Goal: Transaction & Acquisition: Purchase product/service

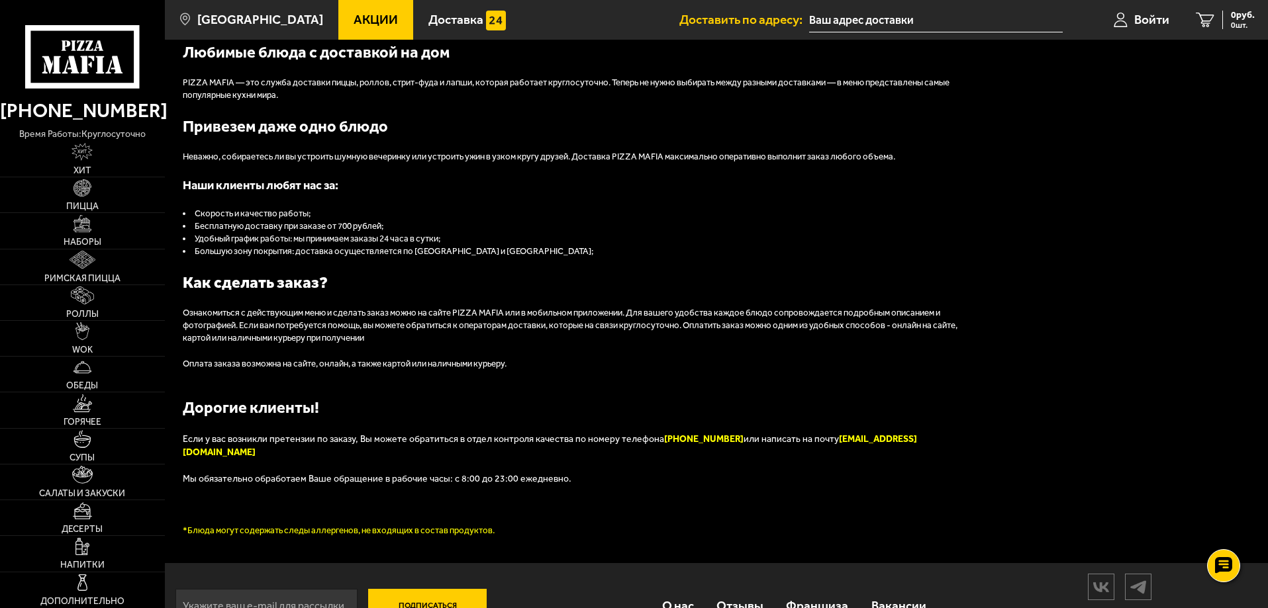
scroll to position [1496, 0]
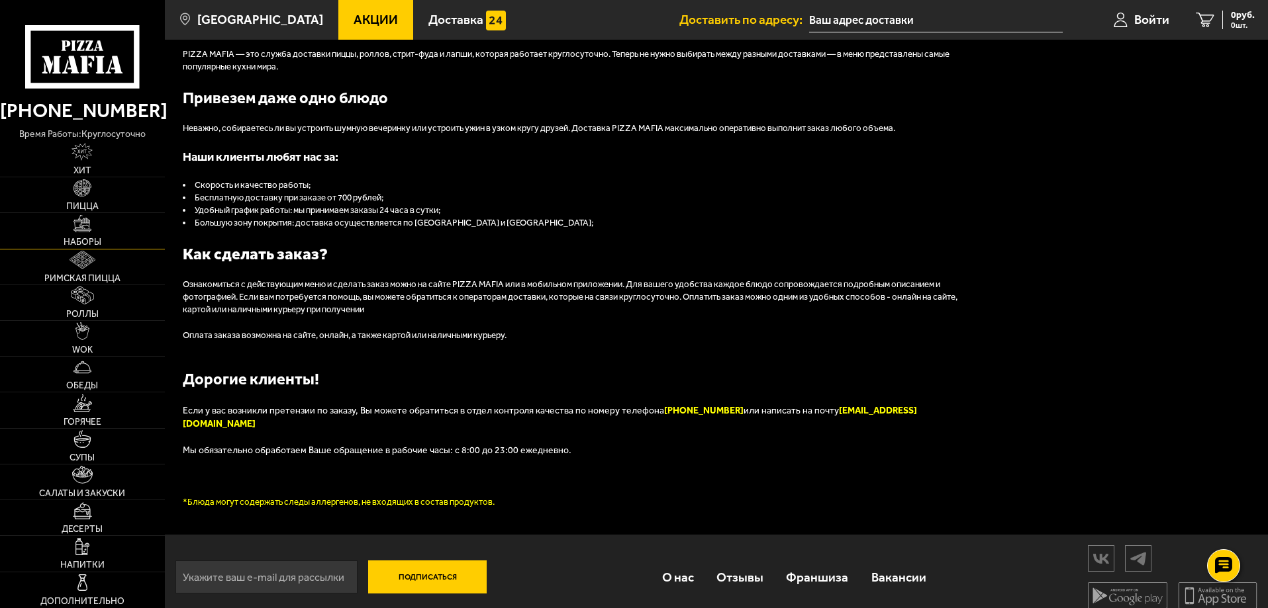
click at [83, 233] on link "Наборы" at bounding box center [82, 230] width 165 height 35
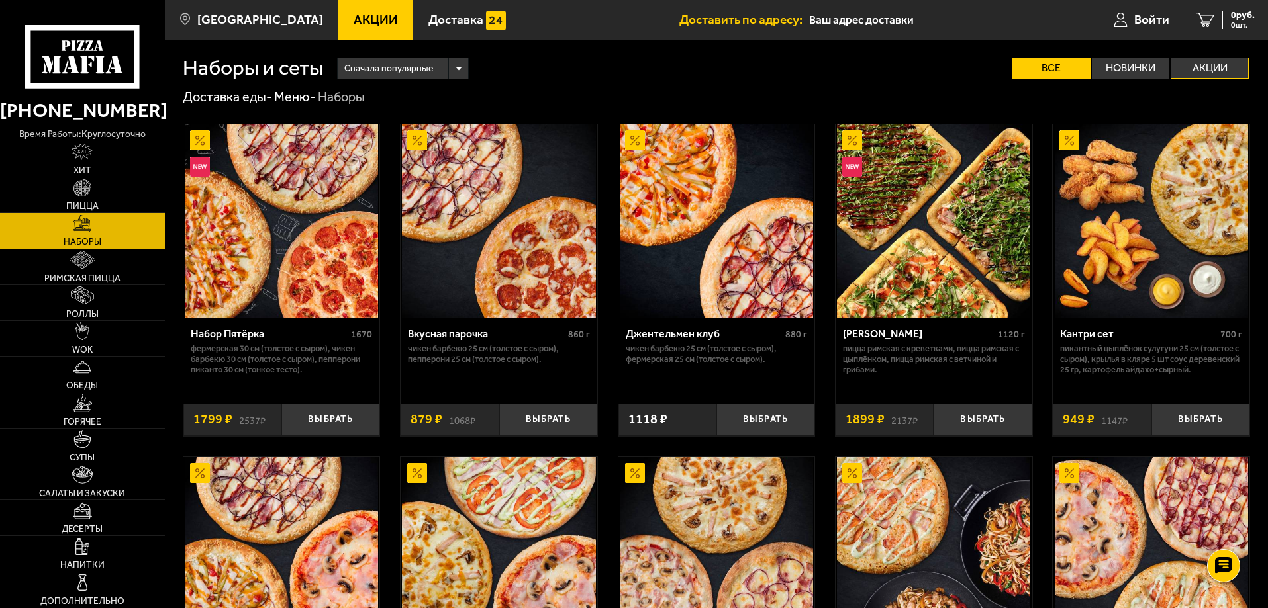
click at [1214, 66] on label "Акции" at bounding box center [1210, 68] width 78 height 21
click at [0, 0] on input "Акции" at bounding box center [0, 0] width 0 height 0
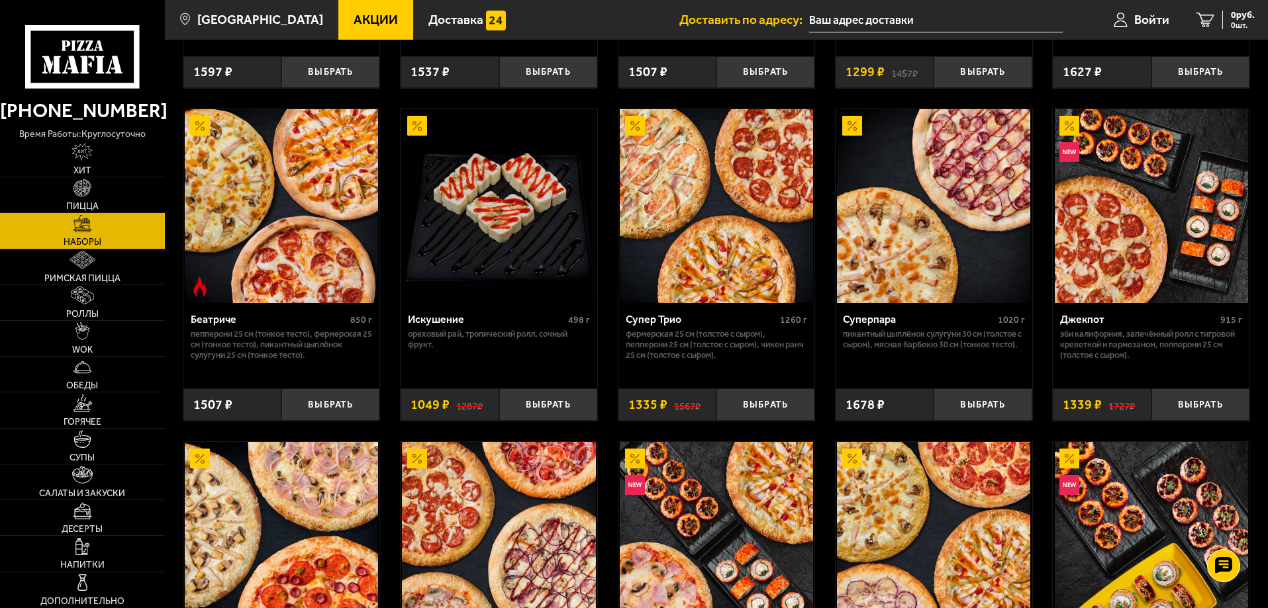
scroll to position [596, 0]
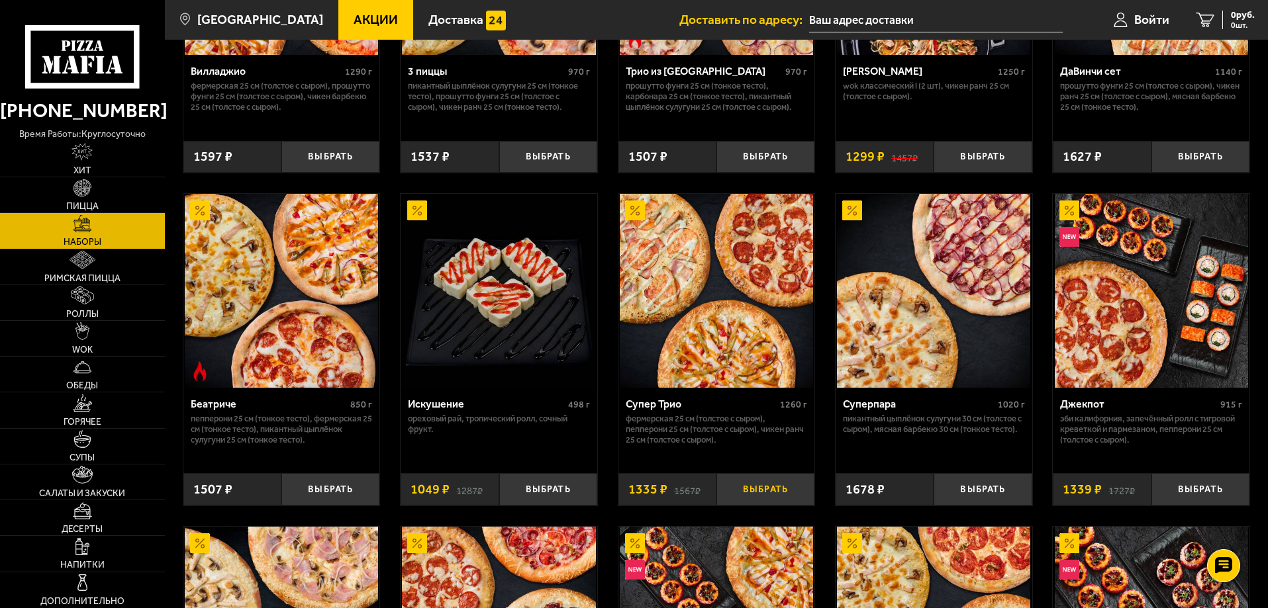
click at [759, 493] on button "Выбрать" at bounding box center [765, 489] width 98 height 32
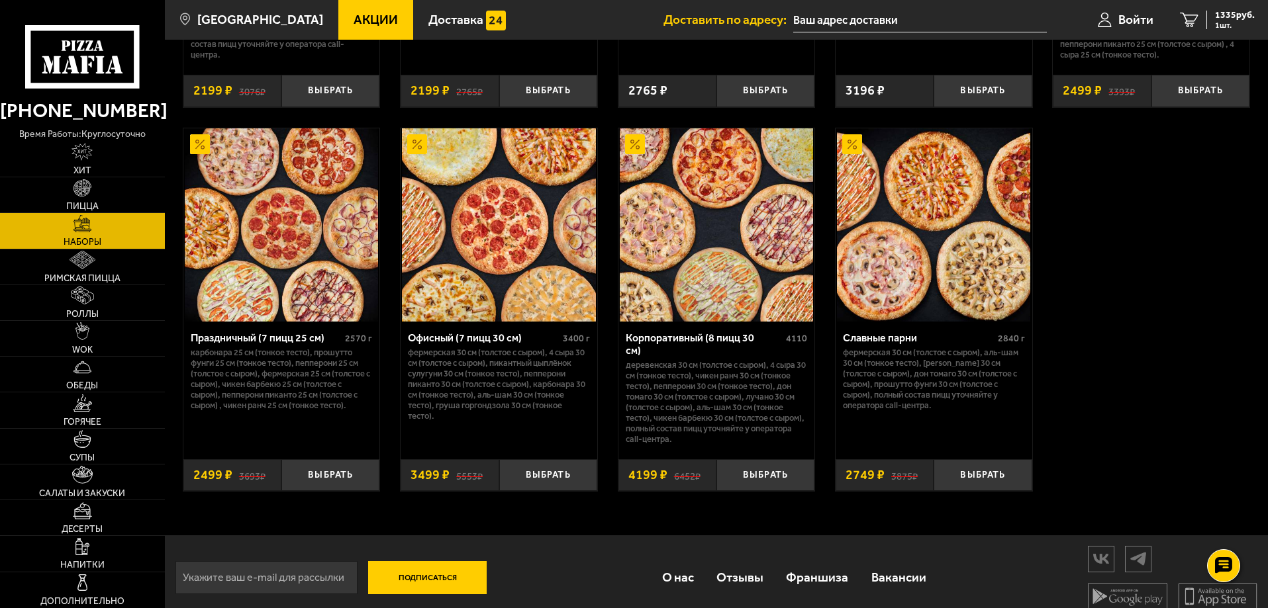
scroll to position [2025, 0]
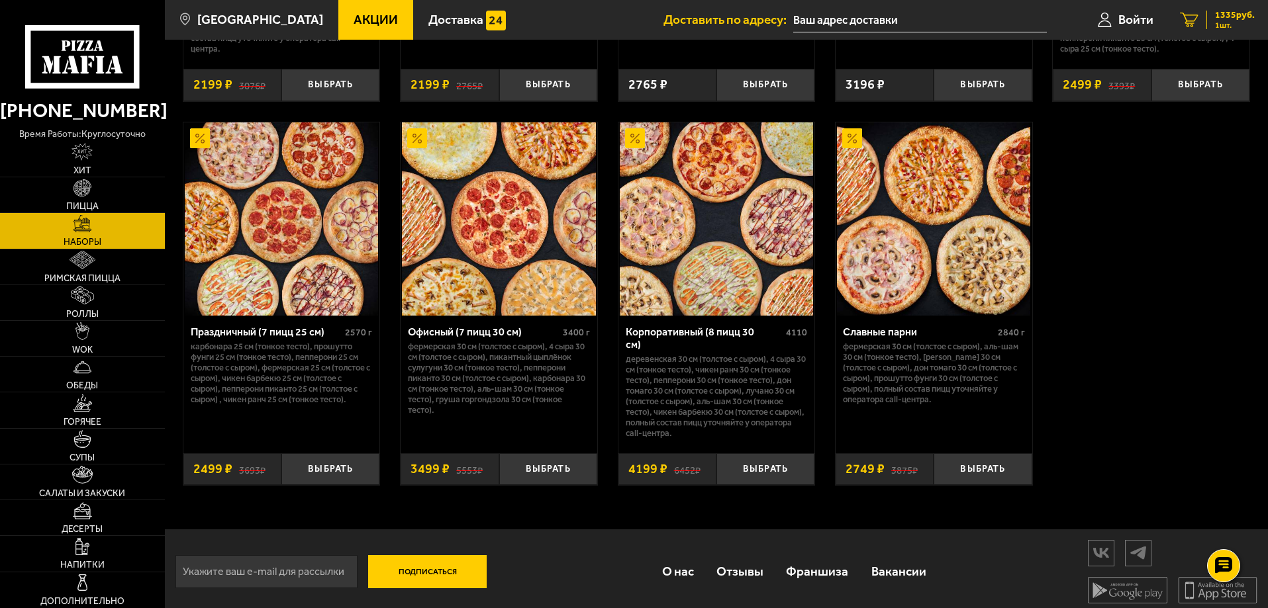
click at [1232, 19] on span "1335 руб." at bounding box center [1235, 15] width 40 height 9
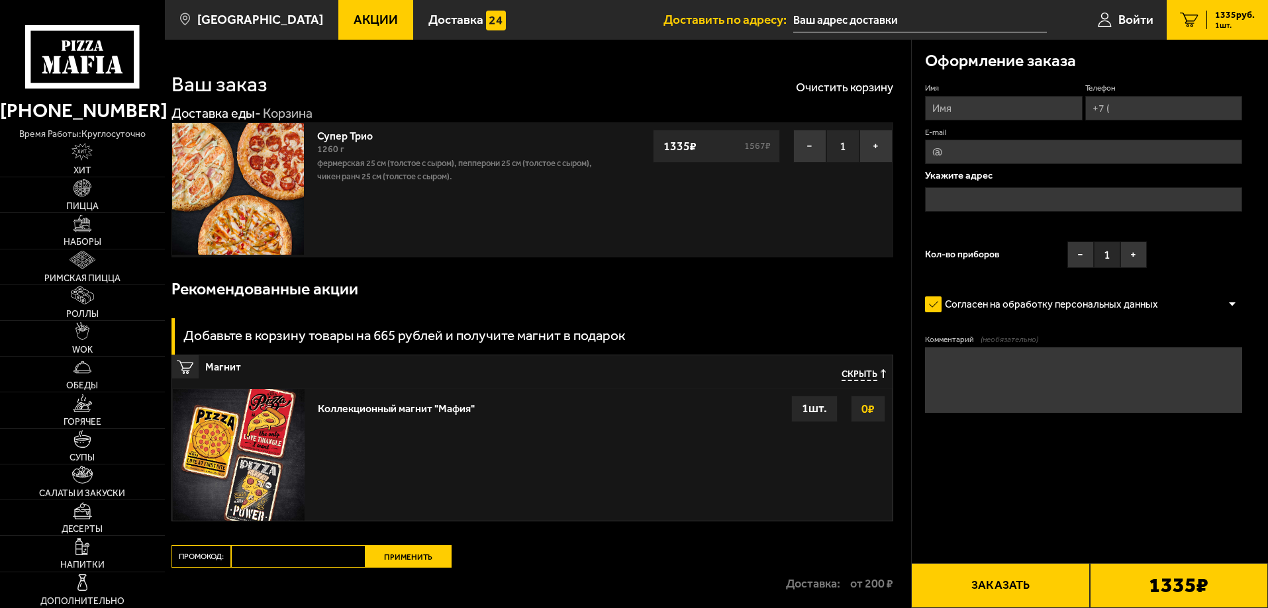
click at [1002, 110] on input "Имя" at bounding box center [1003, 108] width 157 height 24
type input "[PERSON_NAME]"
click at [1134, 113] on input "Телефон" at bounding box center [1163, 108] width 157 height 24
type input "[PHONE_NUMBER]"
click at [1038, 159] on input "E-mail" at bounding box center [1083, 152] width 317 height 24
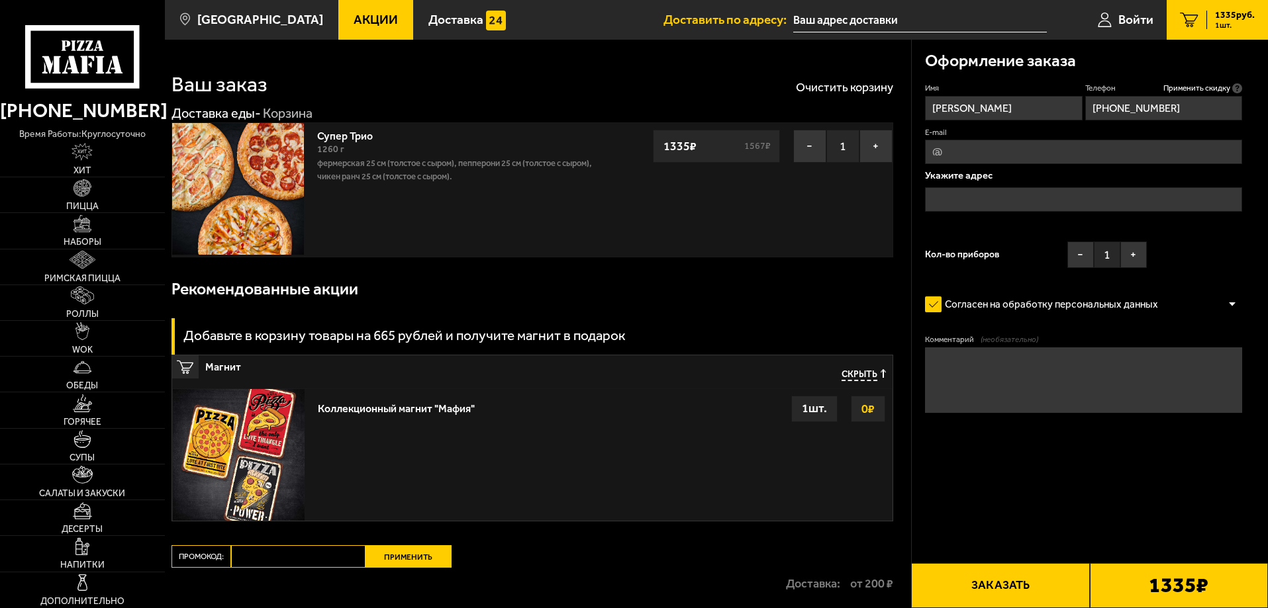
click at [1010, 201] on input "text" at bounding box center [1083, 199] width 317 height 24
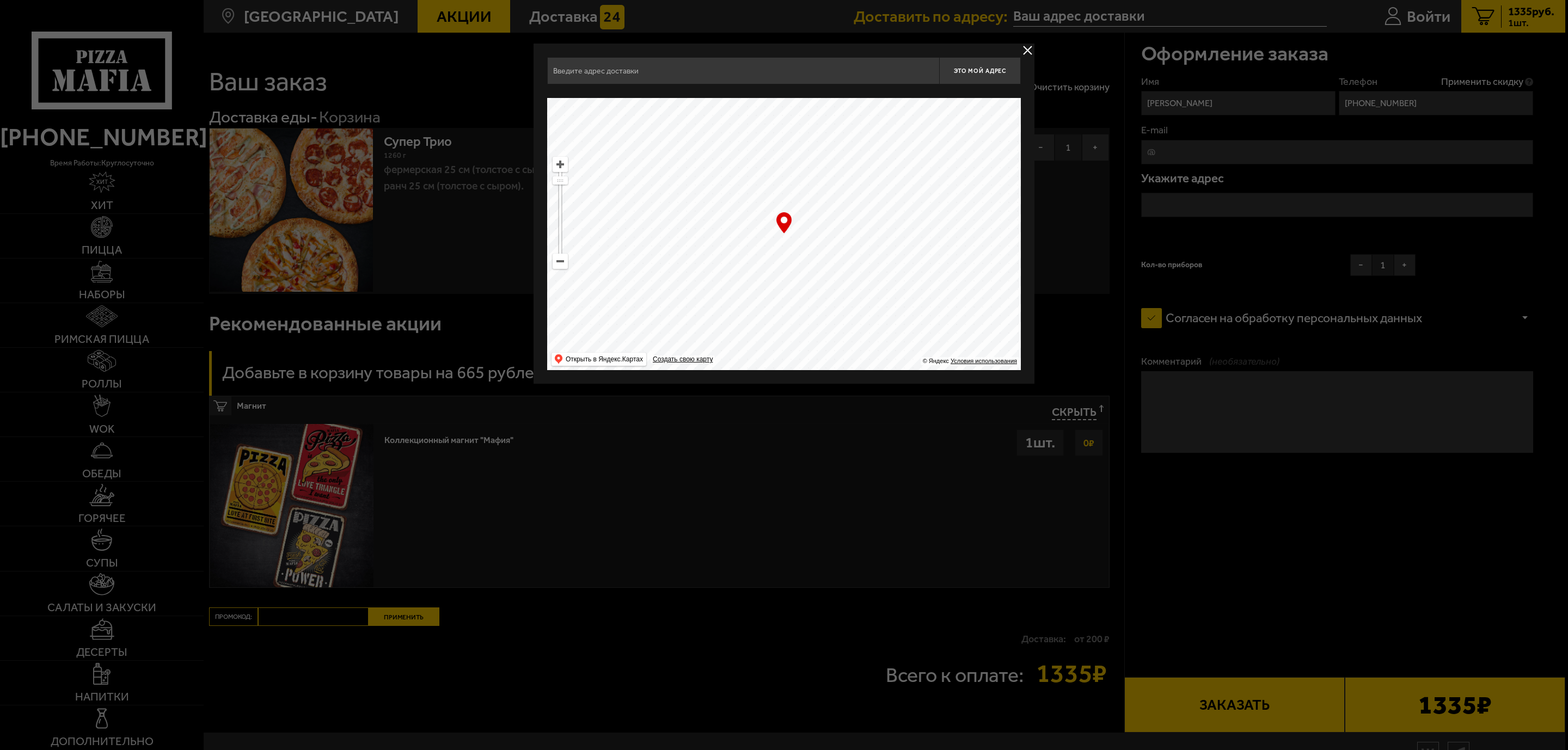
click at [631, 69] on input "text" at bounding box center [742, 71] width 392 height 27
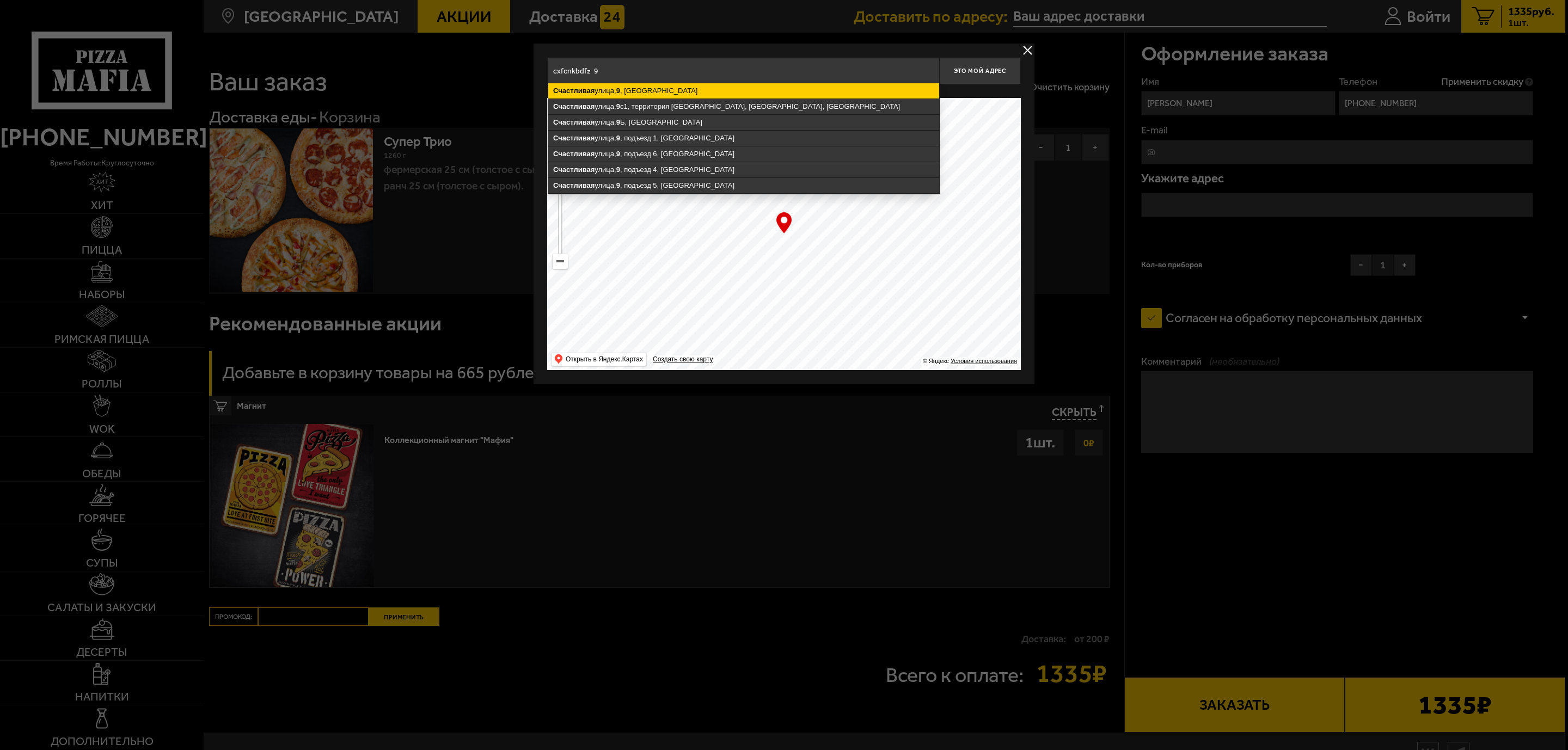
click at [658, 86] on ymaps "[STREET_ADDRESS]" at bounding box center [743, 90] width 391 height 16
type input "[STREET_ADDRESS]"
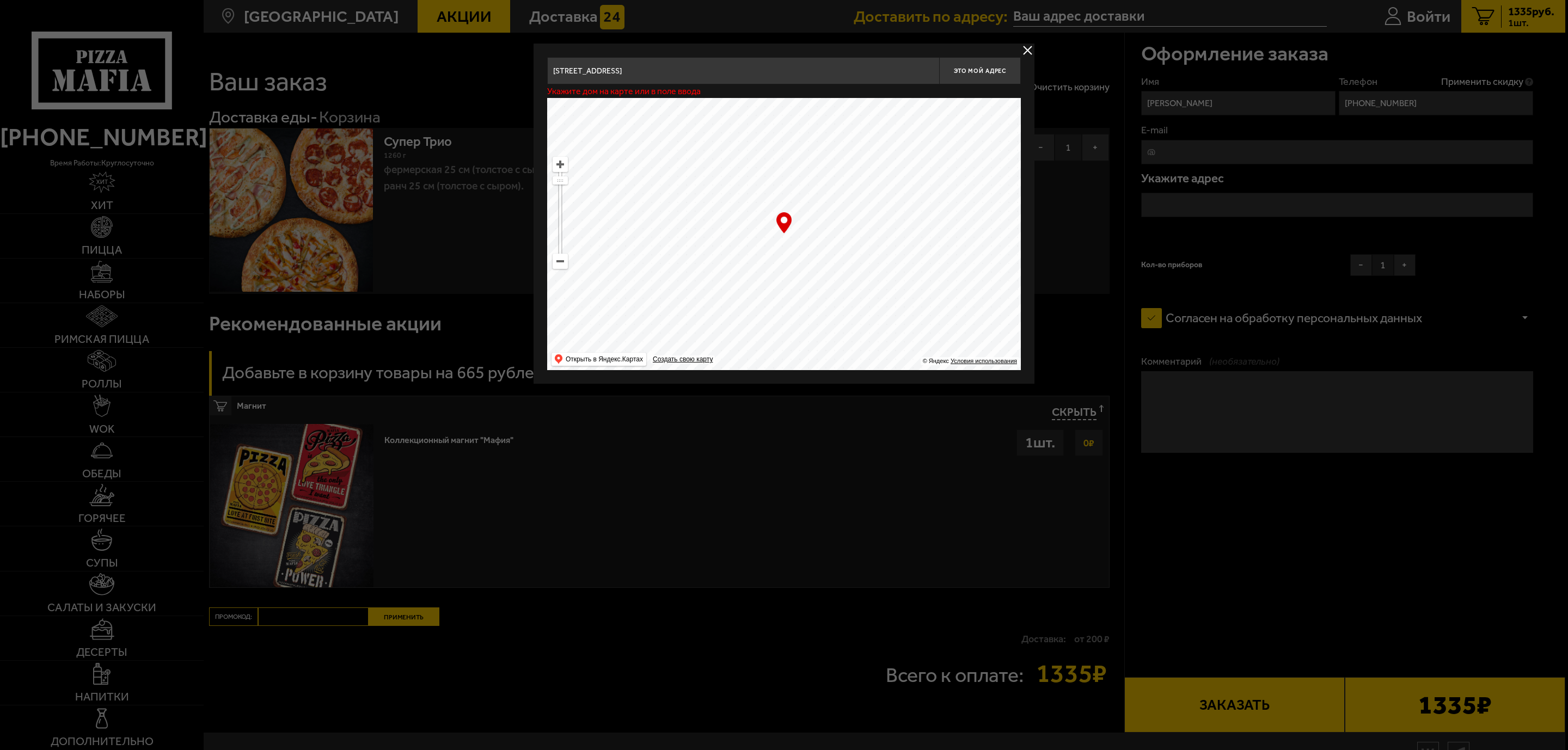
type input "[STREET_ADDRESS]"
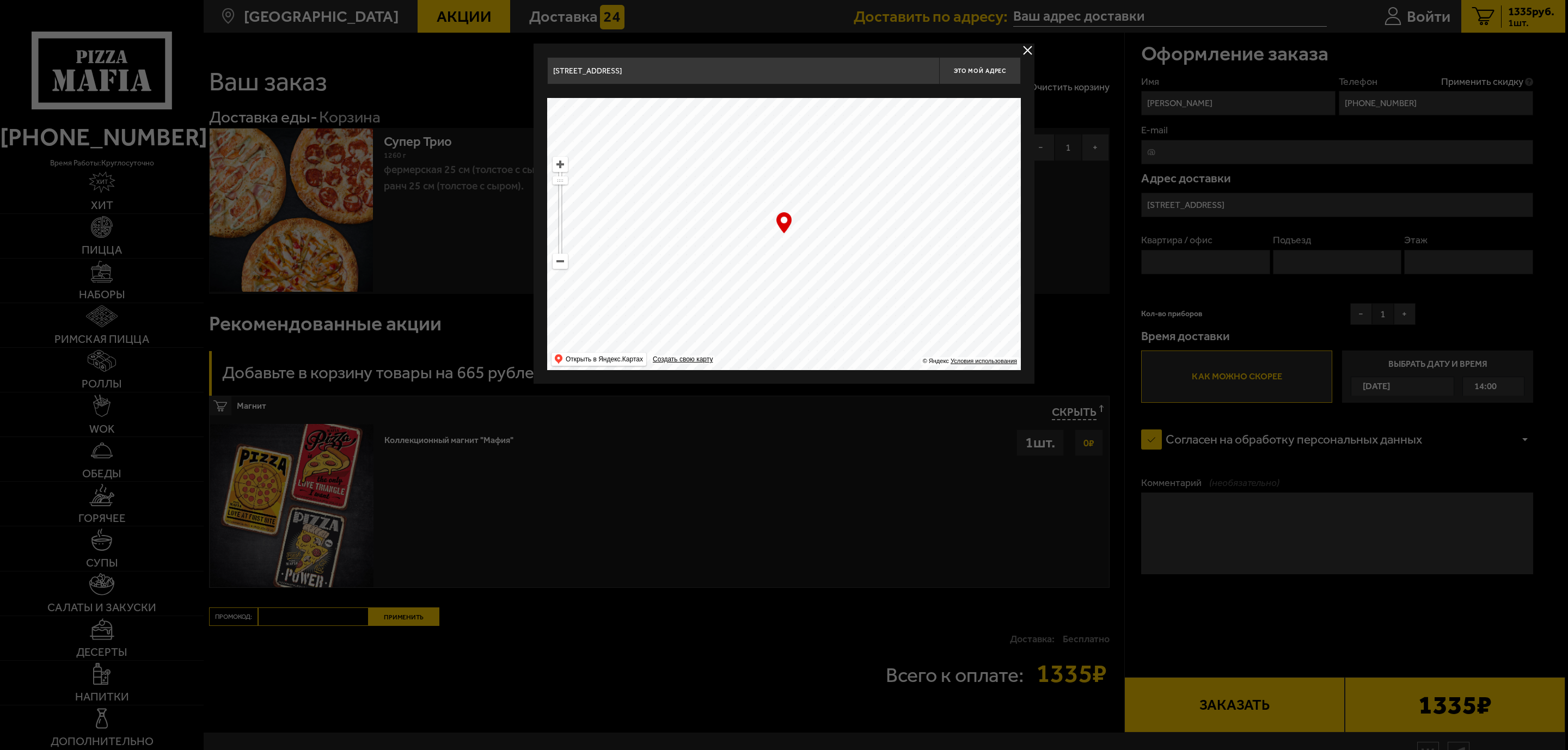
click at [725, 65] on input "[STREET_ADDRESS]" at bounding box center [742, 71] width 392 height 27
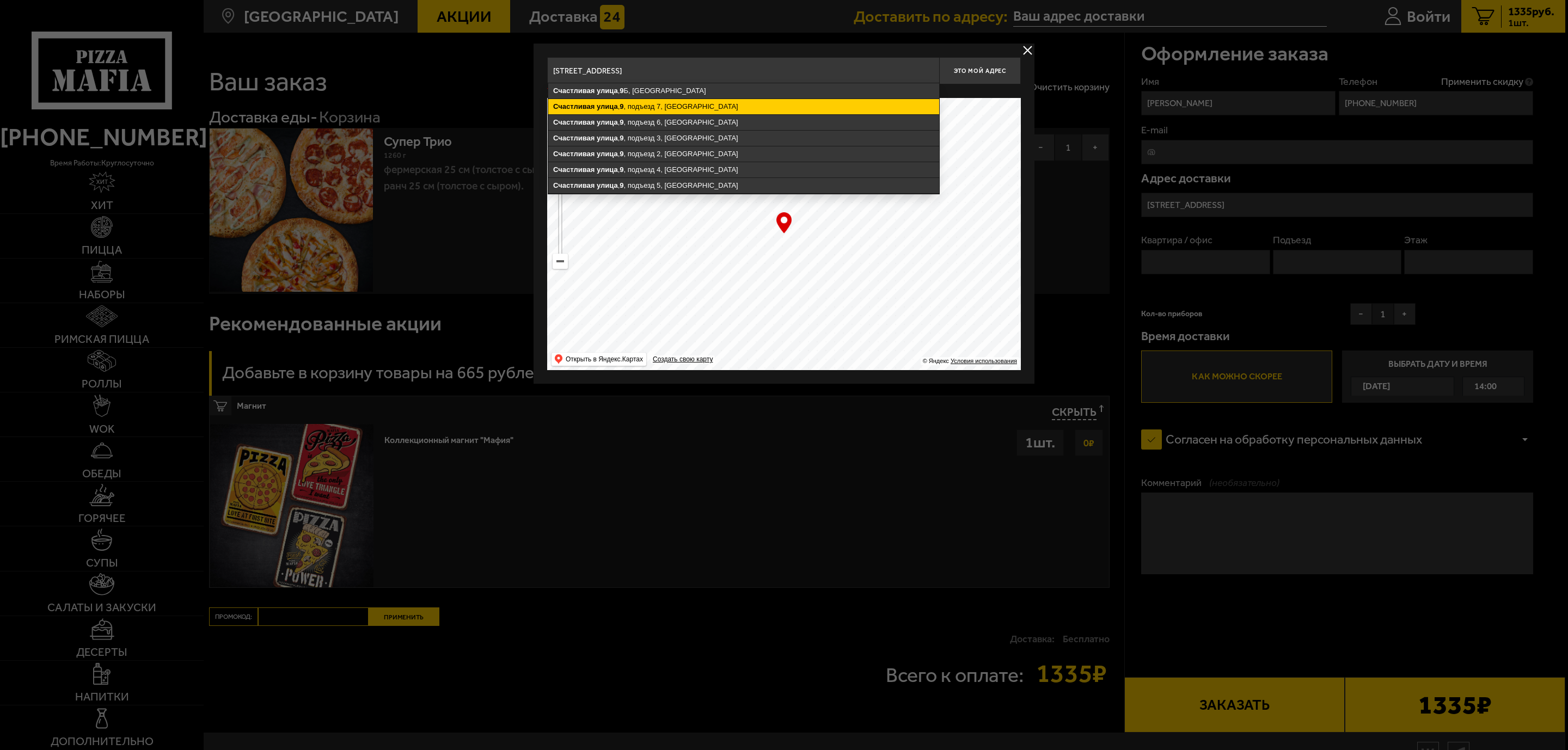
click at [701, 104] on ymaps "[STREET_ADDRESS]" at bounding box center [743, 107] width 391 height 16
type input "[STREET_ADDRESS]"
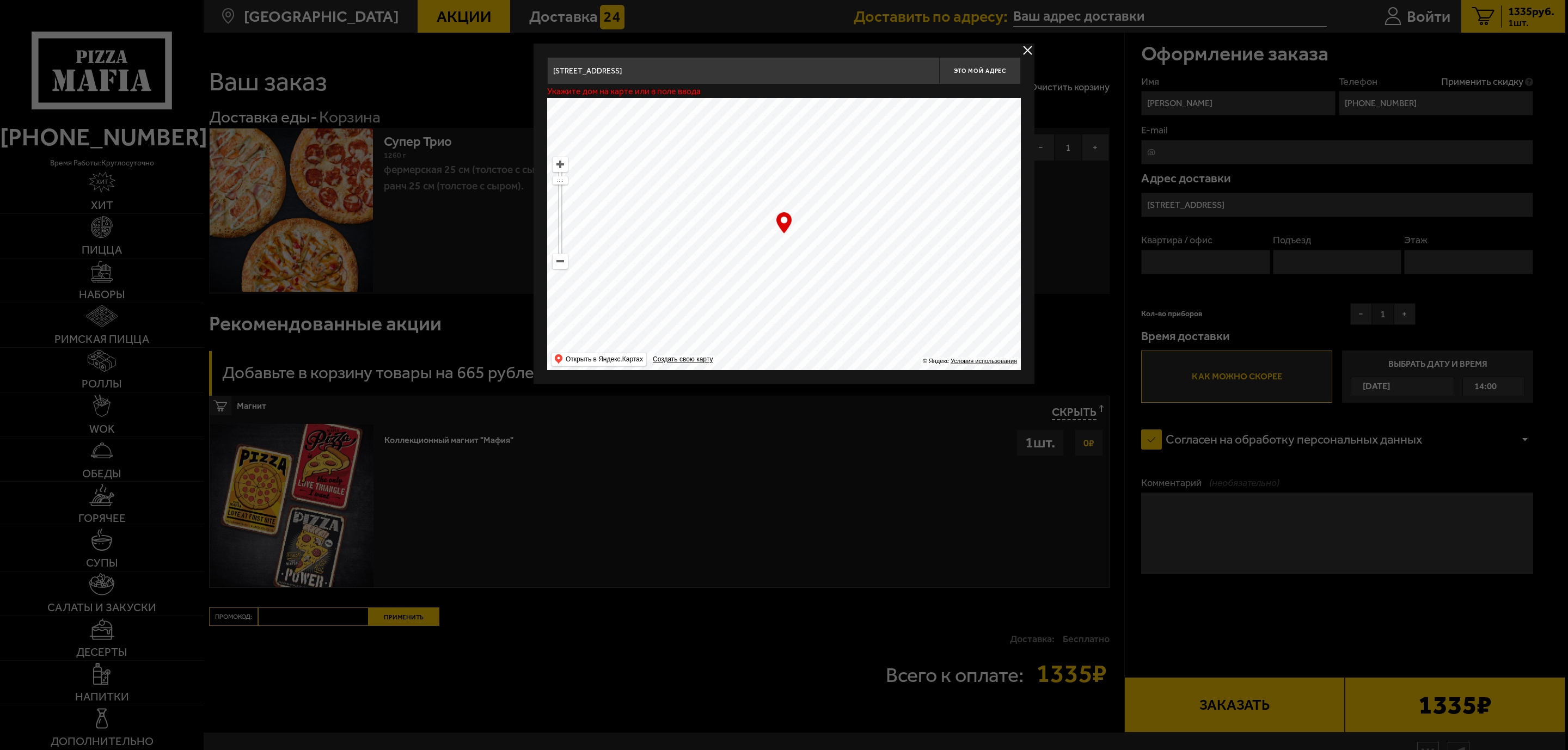
type input "[STREET_ADDRESS]"
click at [983, 63] on button "Это мой адрес" at bounding box center [979, 71] width 81 height 27
type input "[STREET_ADDRESS]"
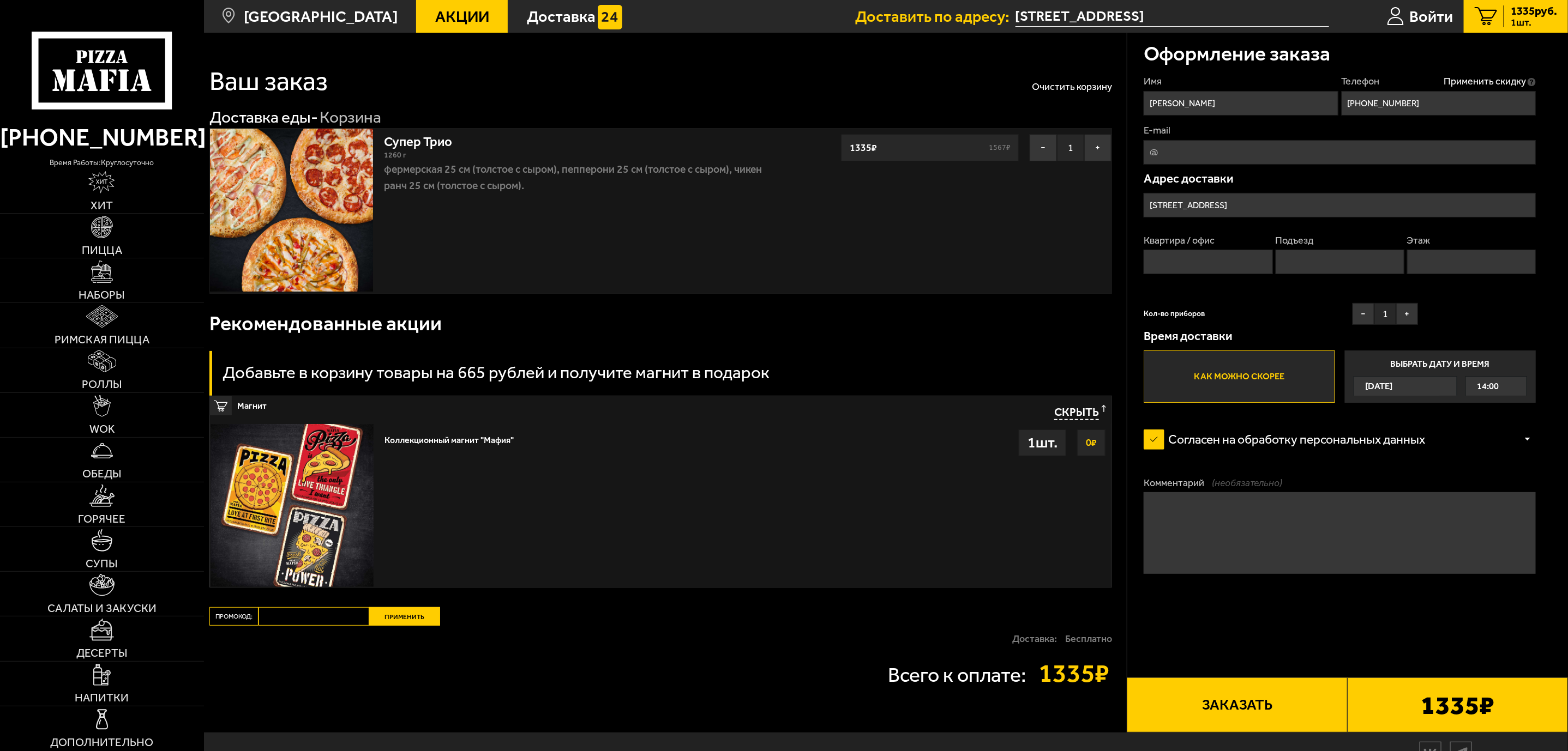
click at [1043, 265] on input "Квартира / офис" at bounding box center [1207, 262] width 128 height 25
type input "64"
click at [1043, 260] on input "Подъезд" at bounding box center [1340, 262] width 128 height 25
type input "7"
click at [1043, 262] on input "Этаж" at bounding box center [1471, 262] width 128 height 25
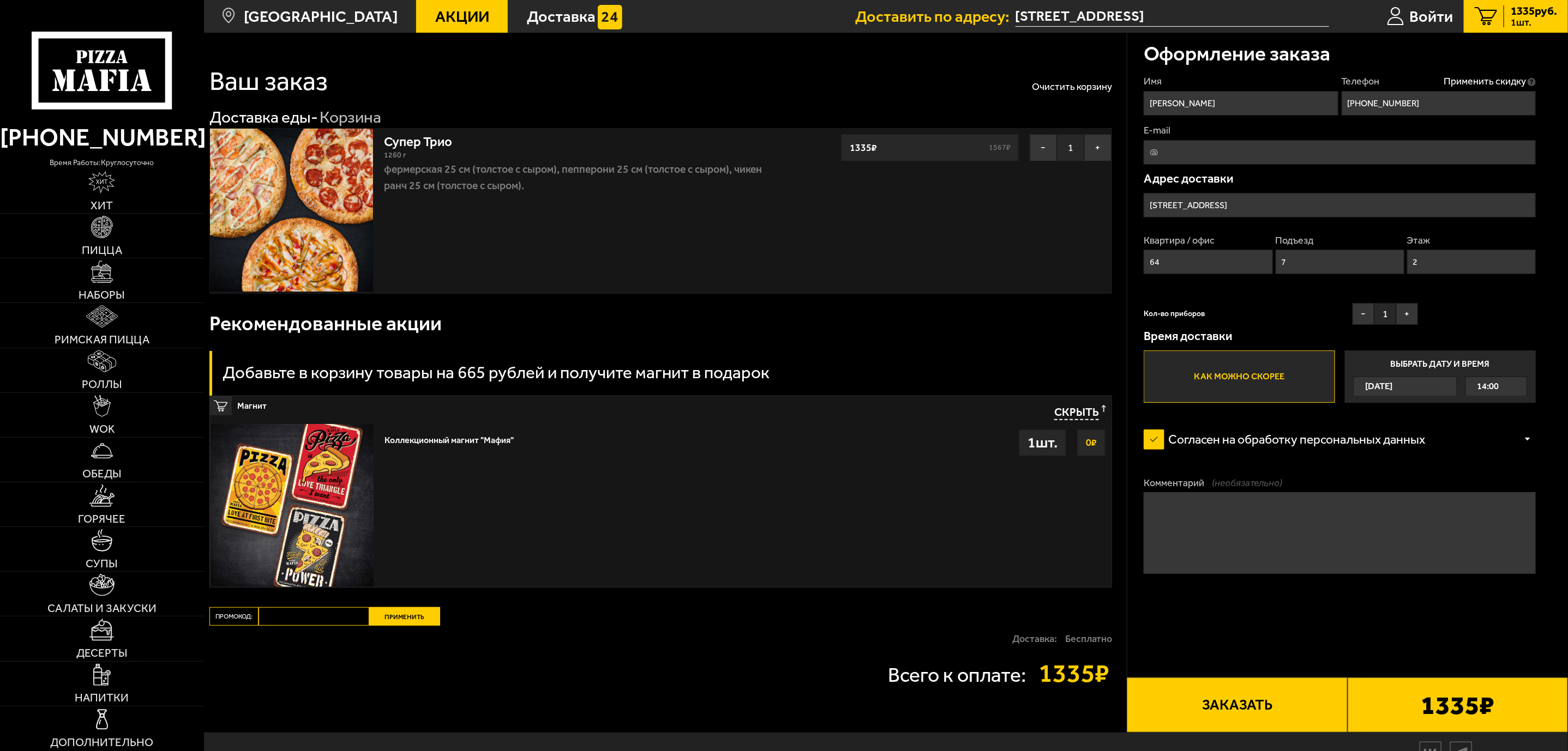
type input "2"
click at [1043, 383] on span "14:00" at bounding box center [1487, 386] width 21 height 19
click at [0, 0] on input "Выбрать дату и время [DATE] 14:00" at bounding box center [0, 0] width 0 height 0
click at [1043, 373] on label "Как можно скорее" at bounding box center [1239, 377] width 191 height 53
click at [0, 0] on input "Как можно скорее" at bounding box center [0, 0] width 0 height 0
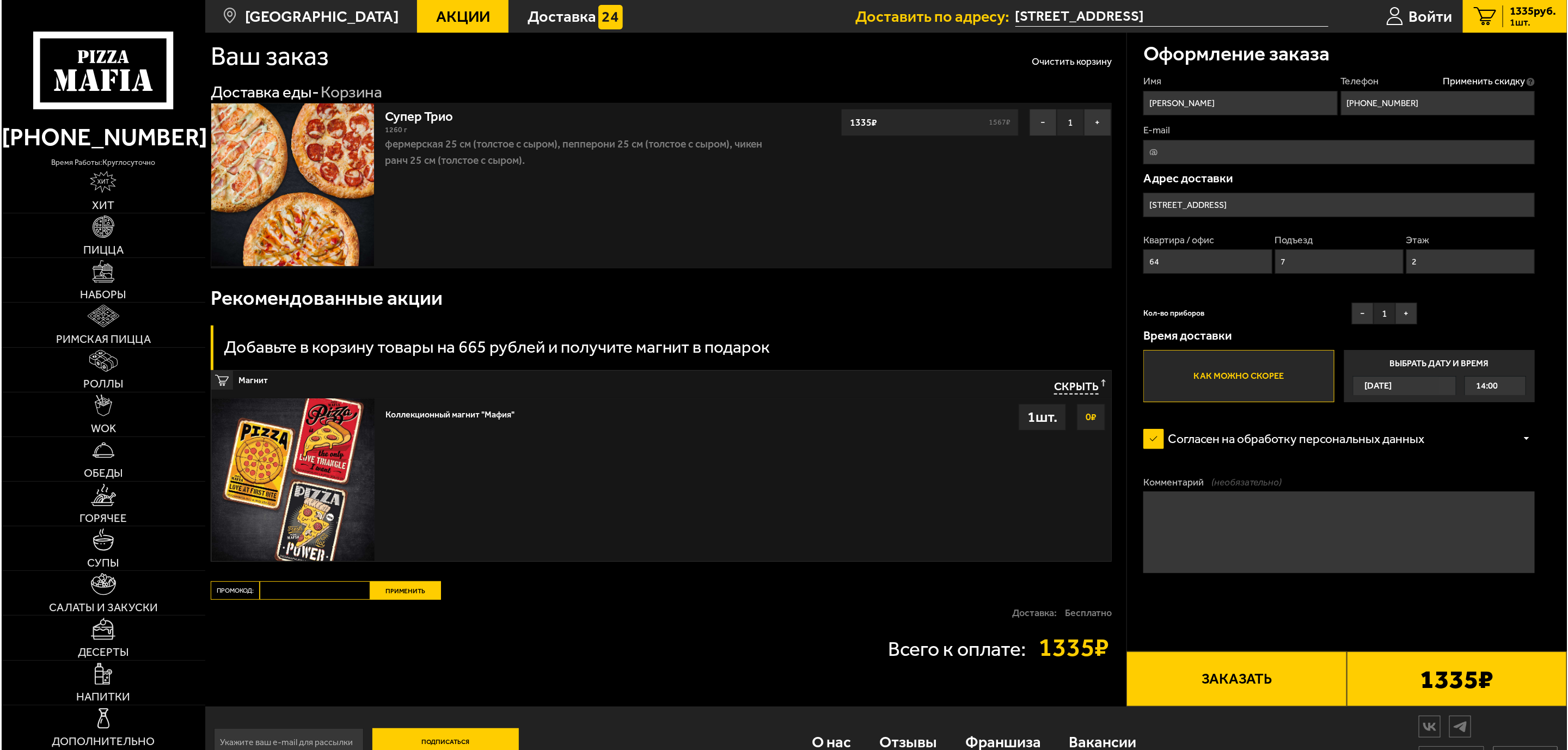
scroll to position [56, 0]
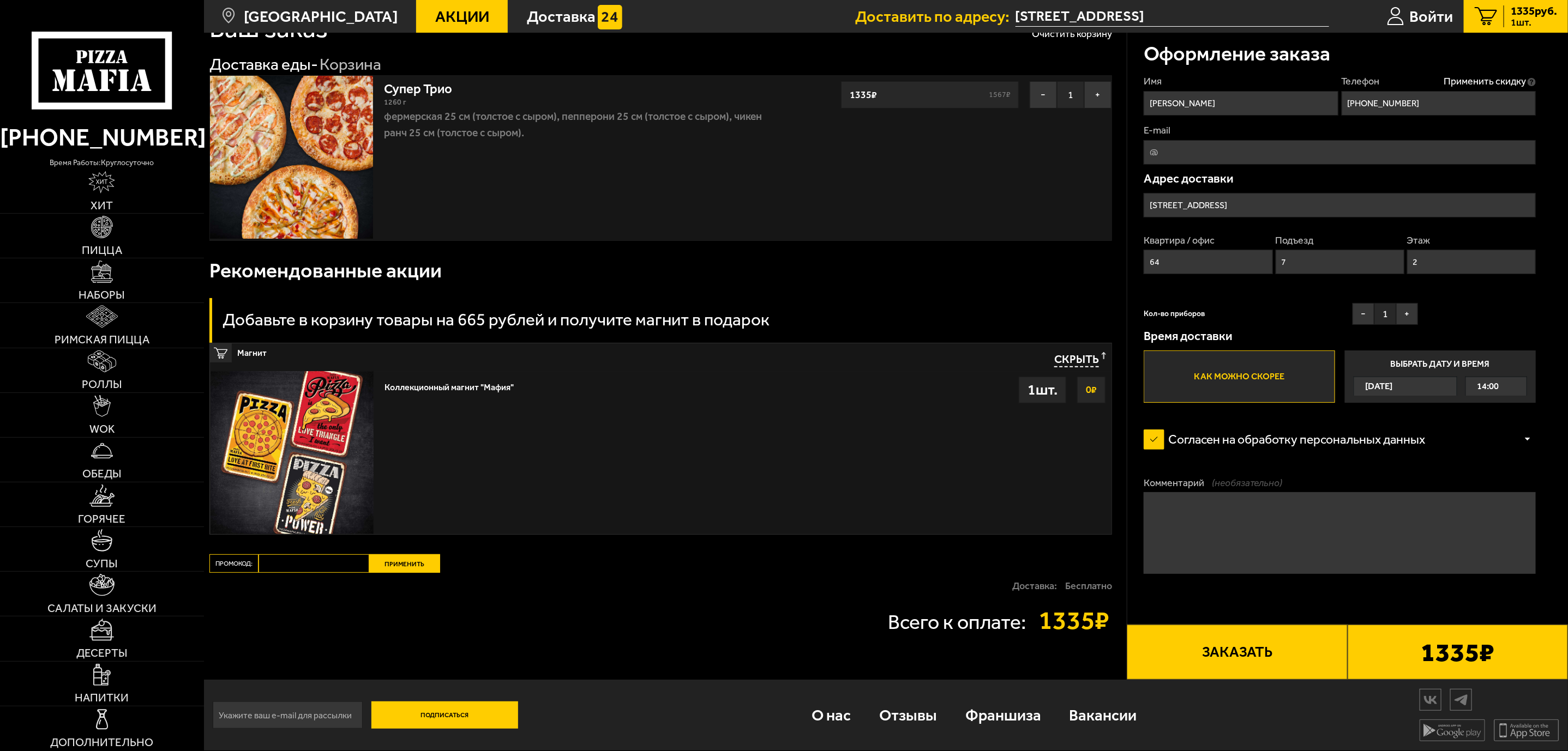
click at [1043, 501] on button "Заказать" at bounding box center [1236, 653] width 220 height 56
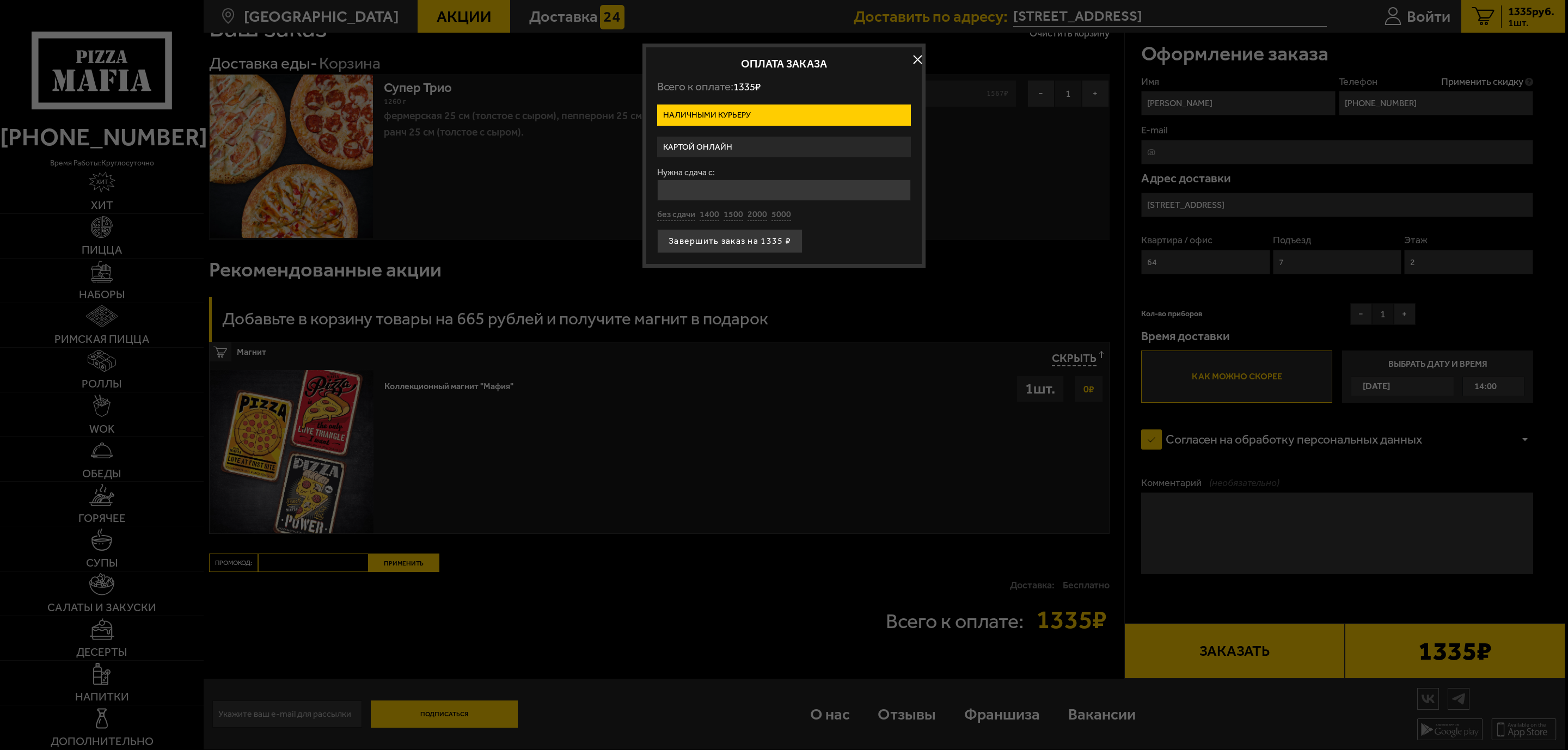
click at [703, 142] on label "Картой онлайн" at bounding box center [784, 147] width 254 height 21
click at [0, 0] on input "Картой онлайн" at bounding box center [0, 0] width 0 height 0
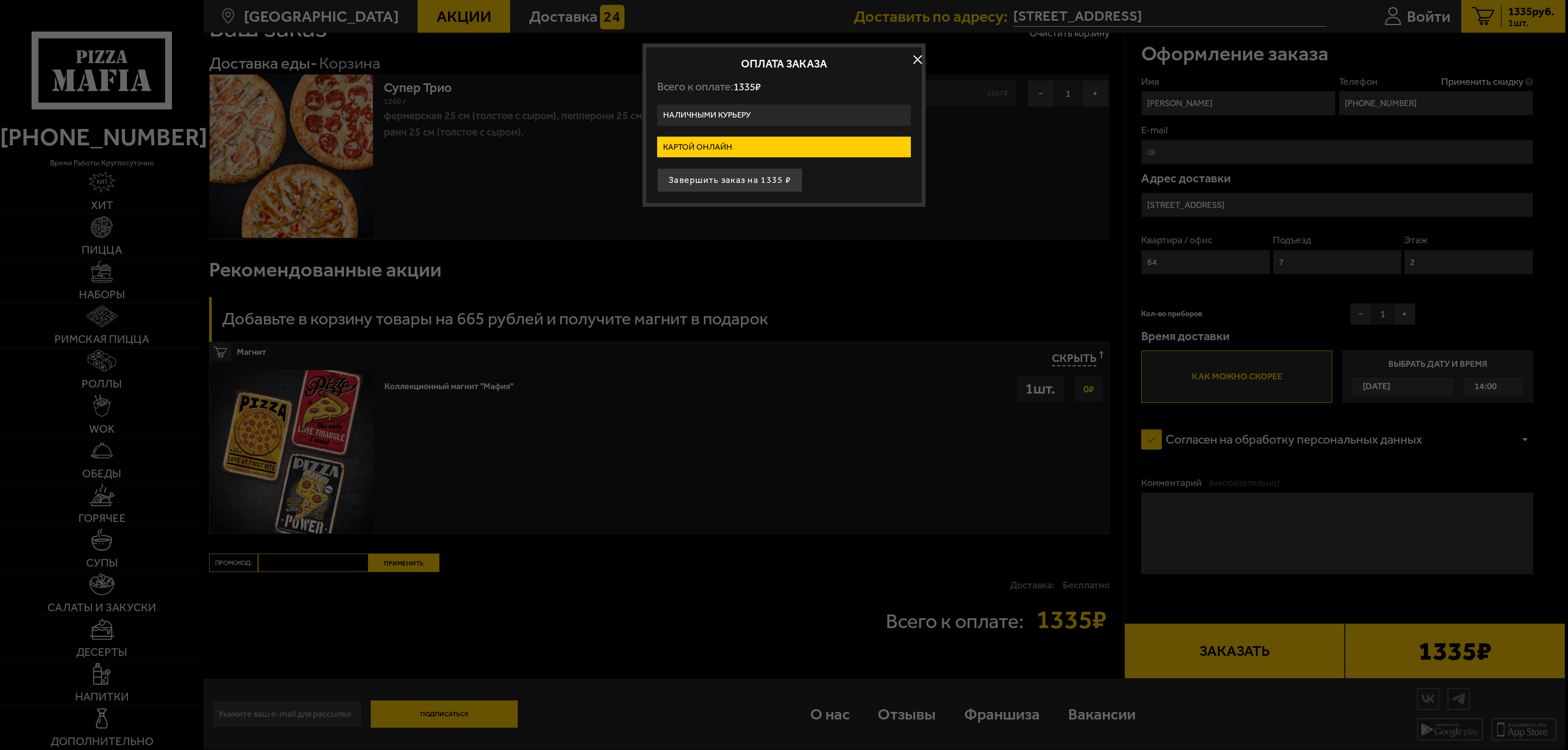
click at [705, 142] on label "Картой онлайн" at bounding box center [784, 147] width 254 height 21
click at [0, 0] on input "Картой онлайн" at bounding box center [0, 0] width 0 height 0
click at [725, 178] on button "Завершить заказ на 1335 ₽" at bounding box center [729, 180] width 146 height 24
